Goal: Communication & Community: Answer question/provide support

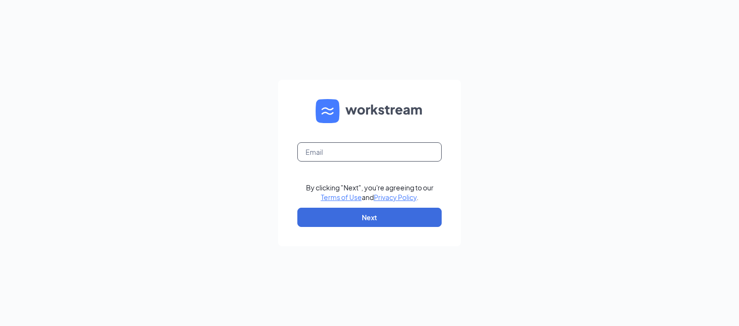
click at [360, 153] on input "text" at bounding box center [369, 151] width 144 height 19
type input "2588@bajco.net"
click at [364, 225] on button "Next" at bounding box center [369, 217] width 144 height 19
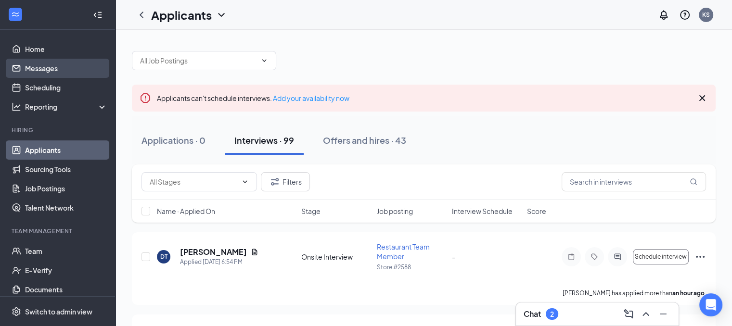
click at [52, 71] on link "Messages" at bounding box center [66, 68] width 82 height 19
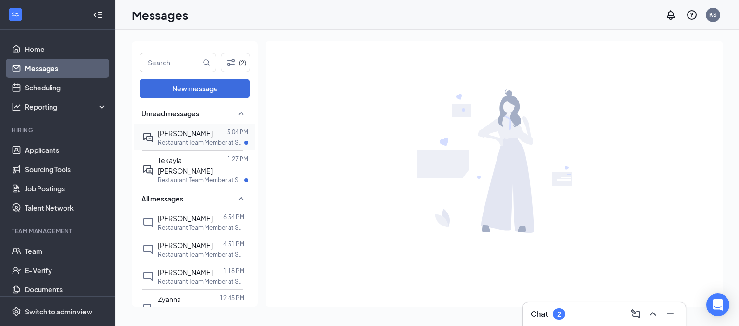
click at [216, 136] on div at bounding box center [220, 133] width 14 height 11
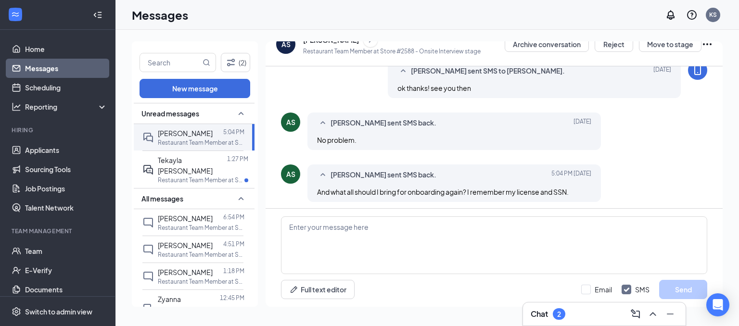
scroll to position [408, 0]
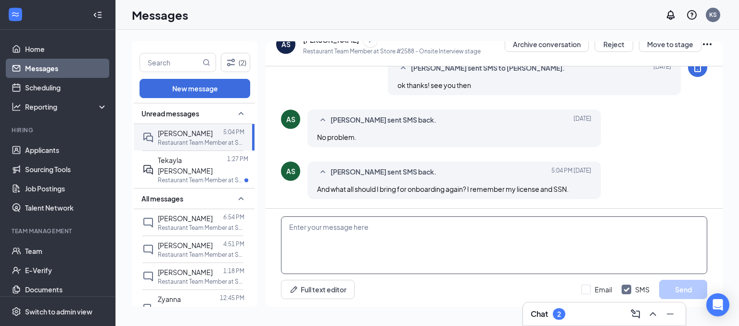
click at [416, 238] on textarea at bounding box center [494, 246] width 426 height 58
click at [416, 250] on textarea "yr" at bounding box center [494, 246] width 426 height 58
type textarea "yeah that is all you need. just drivers license and SS card"
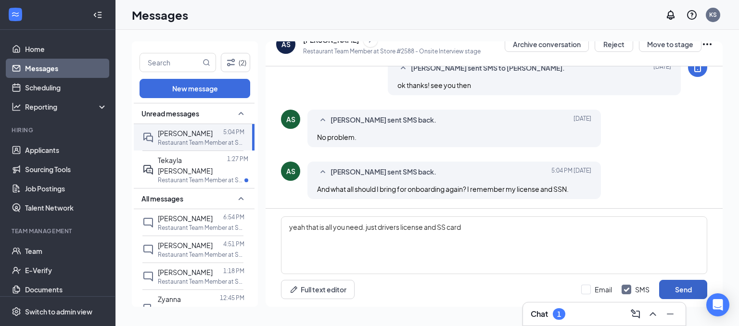
click at [677, 289] on button "Send" at bounding box center [683, 289] width 48 height 19
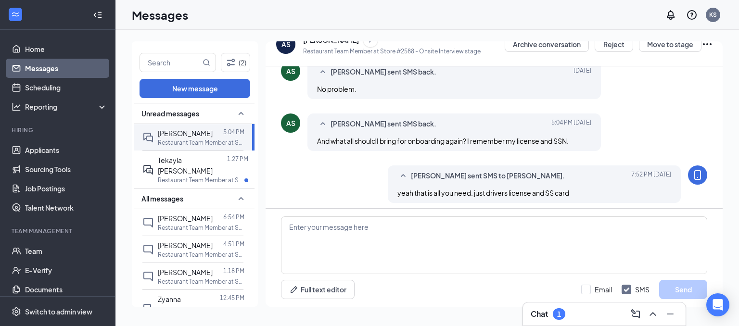
scroll to position [460, 0]
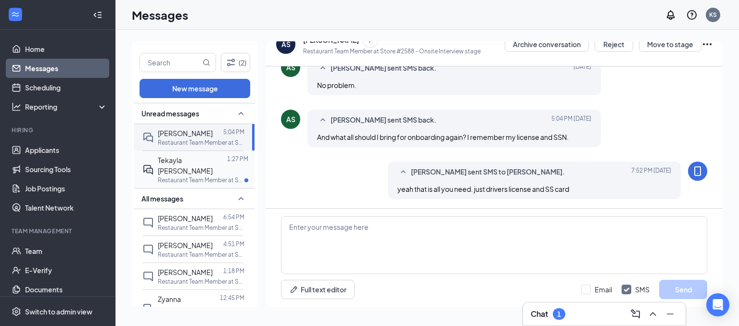
click at [199, 156] on span "Tekayla [PERSON_NAME]" at bounding box center [185, 165] width 55 height 19
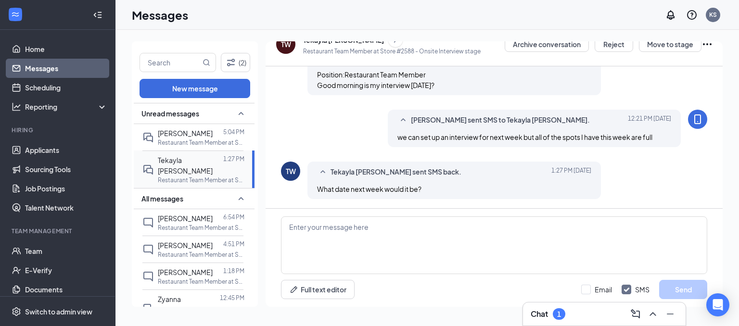
scroll to position [291, 0]
click at [362, 245] on textarea at bounding box center [494, 246] width 426 height 58
click at [368, 270] on textarea "i" at bounding box center [494, 246] width 426 height 58
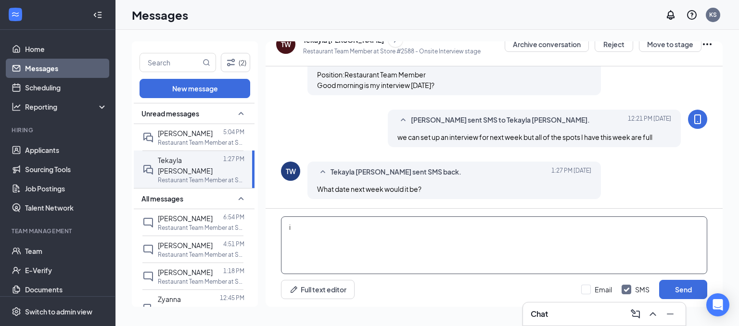
type textarea "i"
click at [358, 227] on textarea "we will get with you by [DATE] for a date and time." at bounding box center [494, 246] width 426 height 58
click at [364, 223] on textarea "we will get with you [DATE] for a date and time." at bounding box center [494, 246] width 426 height 58
click at [474, 233] on textarea "we will get with you [DATE] for a date and time." at bounding box center [494, 246] width 426 height 58
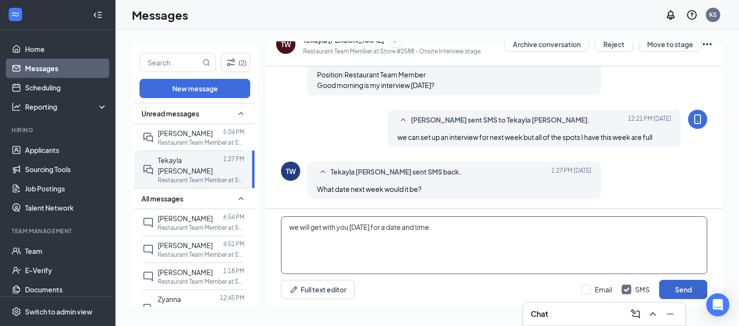
type textarea "we will get with you [DATE] for a date and time."
click at [701, 287] on button "Send" at bounding box center [683, 289] width 48 height 19
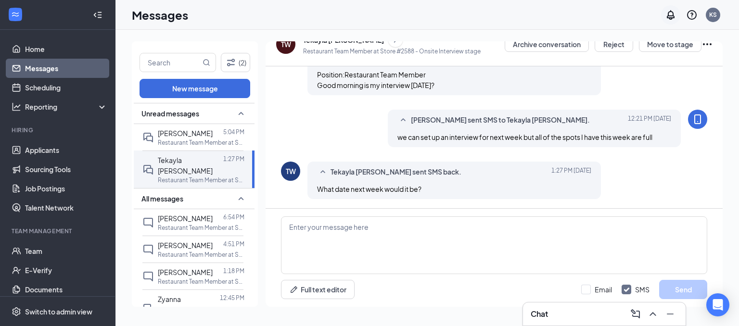
scroll to position [343, 0]
